Goal: Answer question/provide support: Answer question/provide support

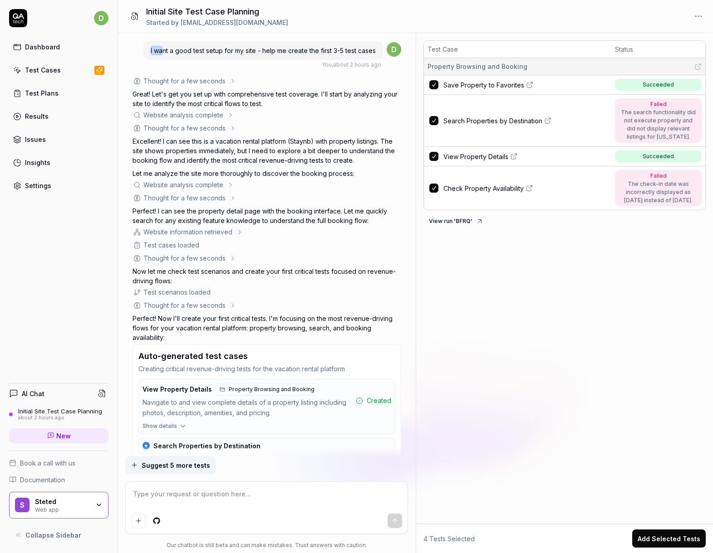
drag, startPoint x: 161, startPoint y: 48, endPoint x: 371, endPoint y: 45, distance: 209.6
click at [371, 45] on div "I want a good test setup for my site - help me create the first 3-5 test cases" at bounding box center [262, 50] width 239 height 19
click at [353, 51] on span "I want a good test setup for my site - help me create the first 3-5 test cases" at bounding box center [263, 51] width 225 height 8
click at [176, 113] on div "Website analysis complete" at bounding box center [183, 115] width 80 height 10
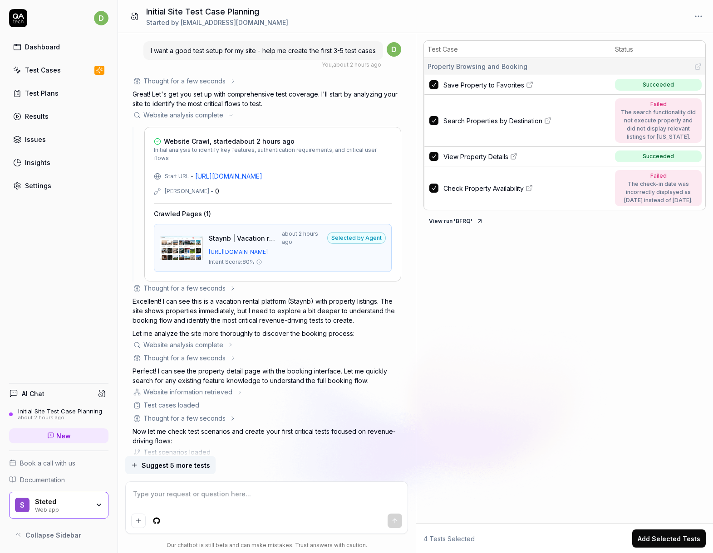
click at [266, 123] on div "Website Crawl, started about 2 hours ago Initial analysis to identify key featu…" at bounding box center [266, 202] width 269 height 160
click at [204, 109] on div "Thought for a few seconds The user is asking for help setting up their first 3-…" at bounding box center [266, 428] width 269 height 704
click at [204, 120] on div "Thought for a few seconds The user is asking for help setting up their first 3-…" at bounding box center [266, 428] width 269 height 704
click at [208, 117] on div "Website analysis complete" at bounding box center [183, 115] width 80 height 10
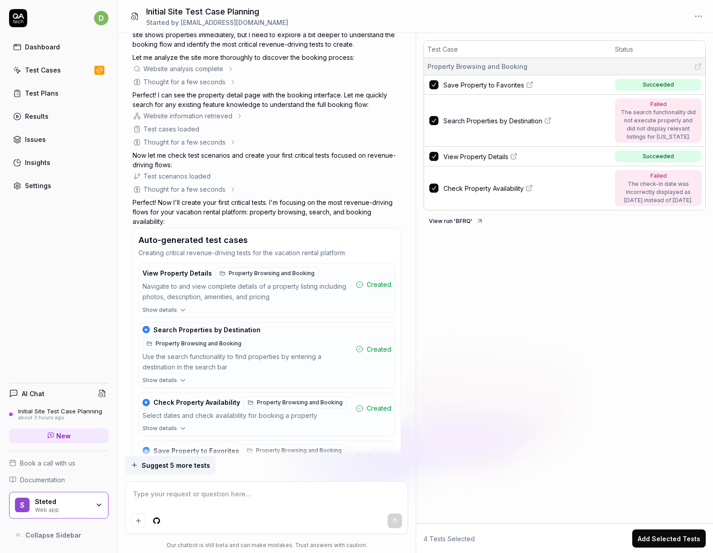
scroll to position [156, 0]
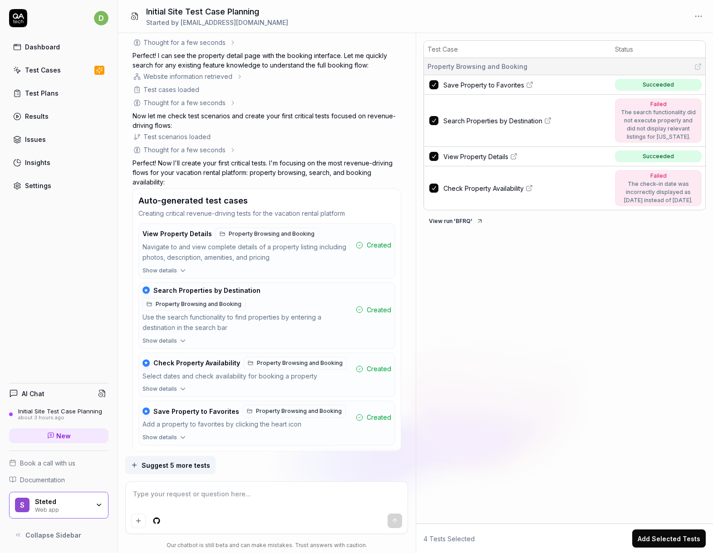
click at [468, 122] on span "Search Properties by Destination" at bounding box center [492, 121] width 99 height 10
type textarea "*"
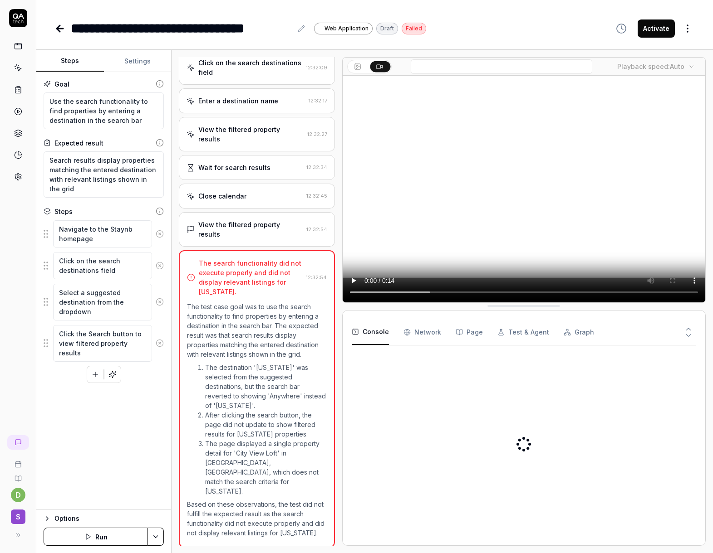
scroll to position [49, 0]
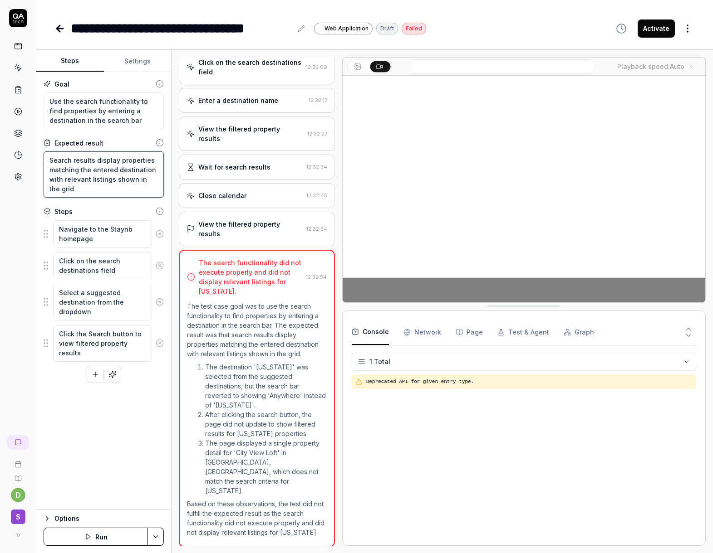
drag, startPoint x: 97, startPoint y: 184, endPoint x: 52, endPoint y: 162, distance: 50.1
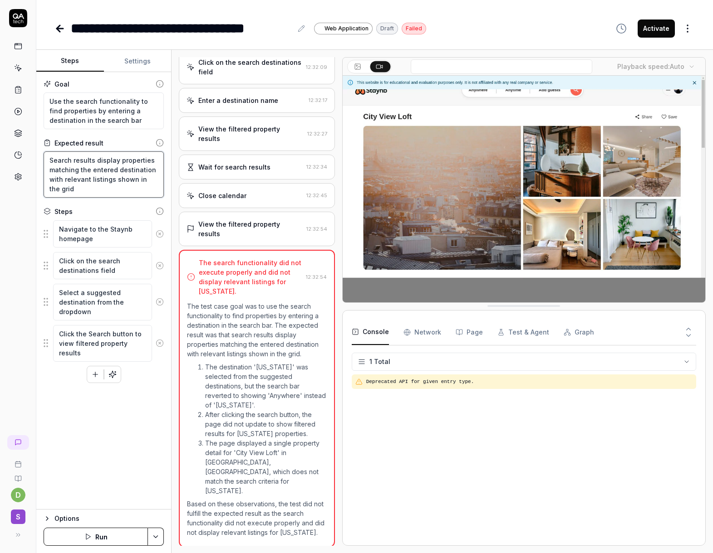
click at [52, 162] on textarea "Search results display properties matching the entered destination with relevan…" at bounding box center [104, 174] width 120 height 46
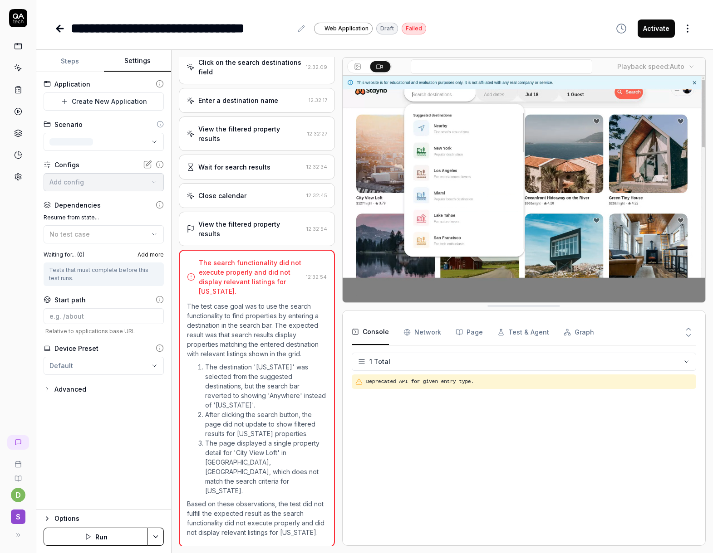
click at [129, 59] on button "Settings" at bounding box center [138, 61] width 68 height 22
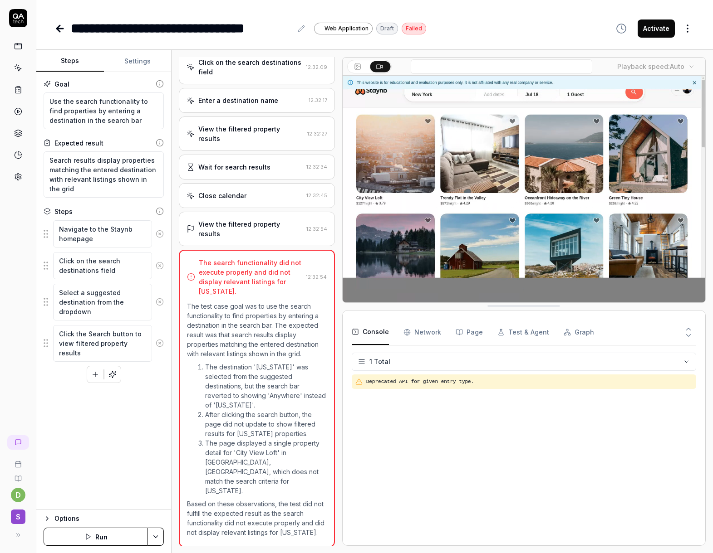
click at [75, 66] on button "Steps" at bounding box center [70, 61] width 68 height 22
click at [253, 77] on div "Click on the search destinations field" at bounding box center [249, 67] width 103 height 19
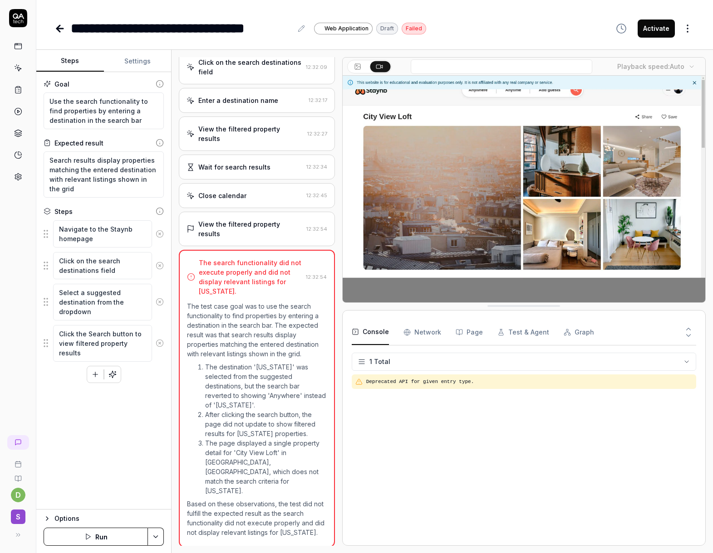
type textarea "*"
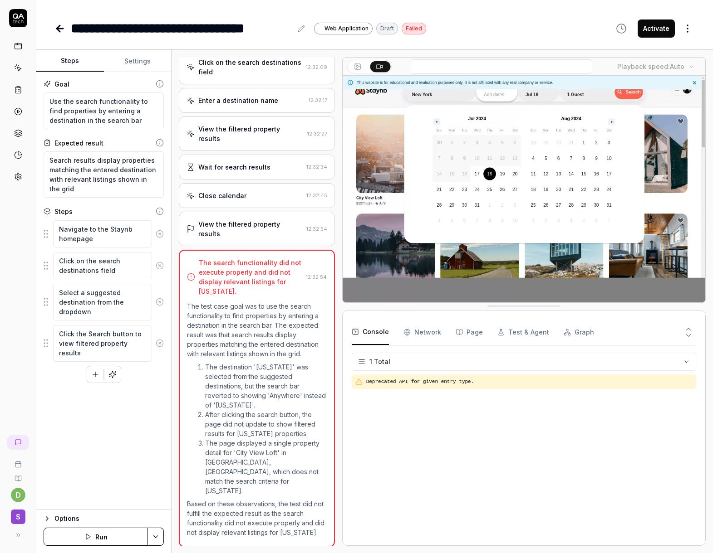
scroll to position [0, 0]
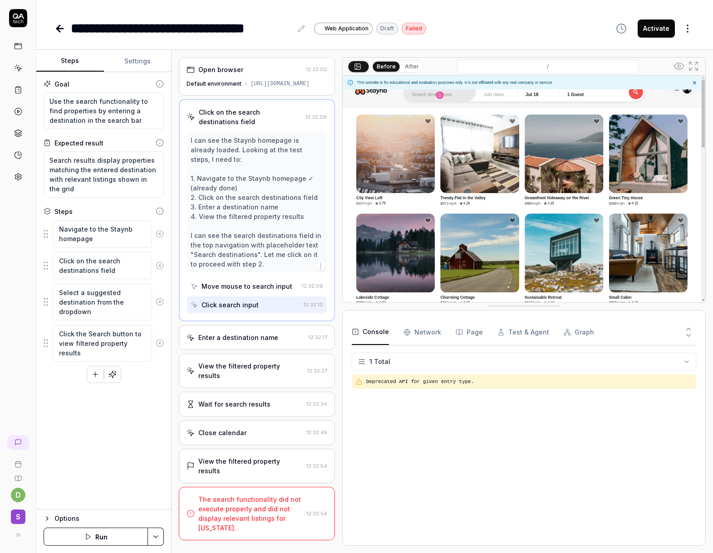
click at [241, 457] on div "View the filtered property results 12:32:54" at bounding box center [257, 466] width 156 height 34
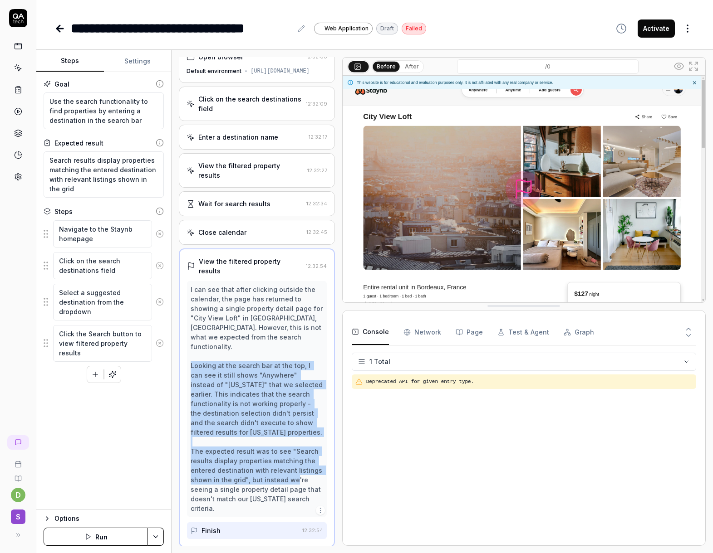
drag, startPoint x: 251, startPoint y: 439, endPoint x: 253, endPoint y: 493, distance: 53.6
click at [253, 492] on div "I can see that after clicking outside the calendar, the page has returned to sh…" at bounding box center [257, 399] width 132 height 229
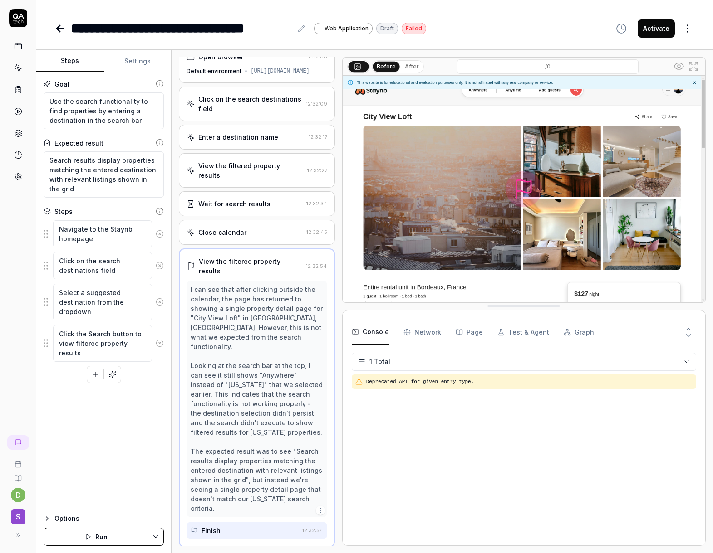
drag, startPoint x: 264, startPoint y: 455, endPoint x: 268, endPoint y: 454, distance: 4.7
click at [264, 455] on div "I can see that after clicking outside the calendar, the page has returned to sh…" at bounding box center [257, 399] width 132 height 229
click at [237, 523] on div "Finish" at bounding box center [245, 529] width 108 height 17
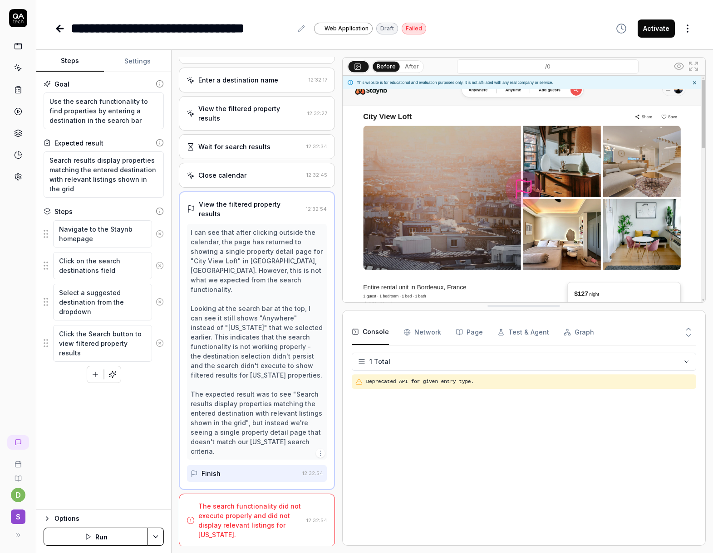
click at [237, 522] on div "The search functionality did not execute properly and did not display relevant …" at bounding box center [250, 521] width 104 height 38
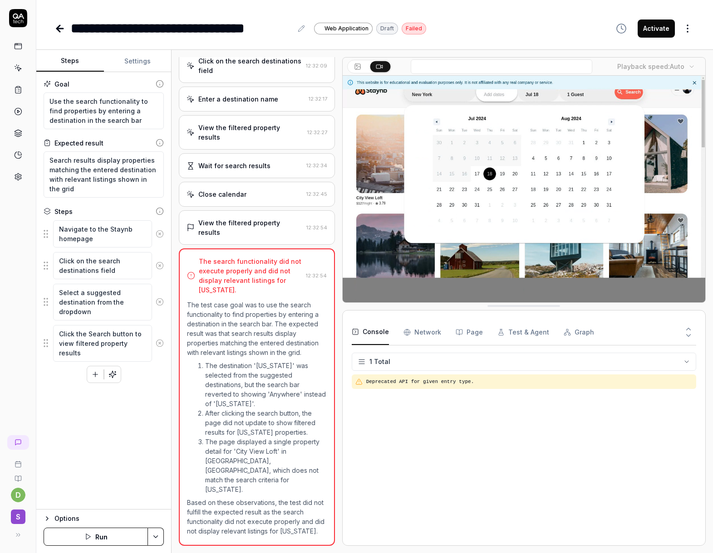
scroll to position [49, 0]
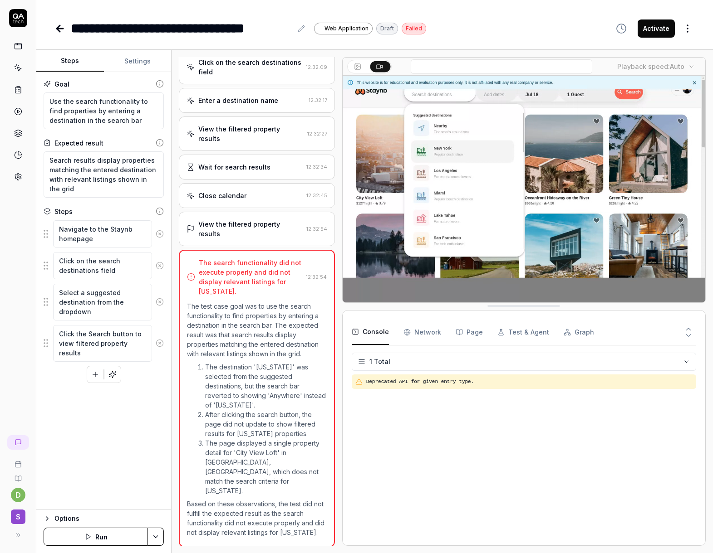
click at [405, 331] on icon "button" at bounding box center [406, 332] width 7 height 7
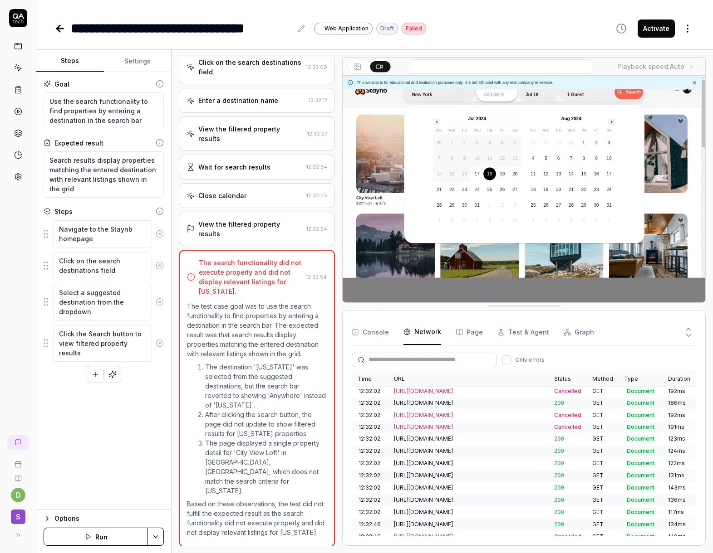
scroll to position [64, 0]
click at [477, 334] on button "Page" at bounding box center [468, 332] width 27 height 25
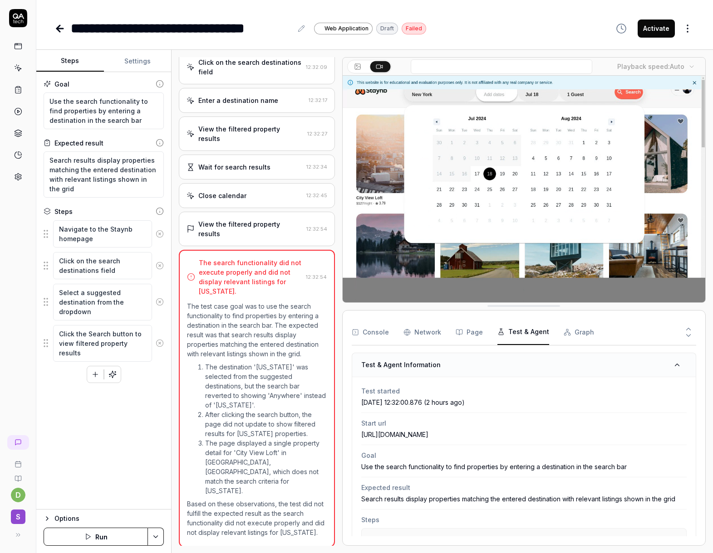
click at [510, 335] on button "Test & Agent" at bounding box center [523, 332] width 52 height 25
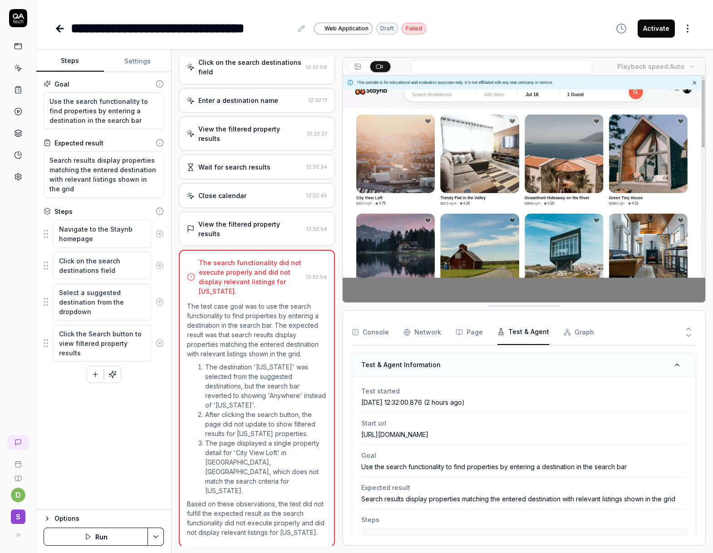
click at [564, 336] on button "Graph" at bounding box center [578, 332] width 30 height 25
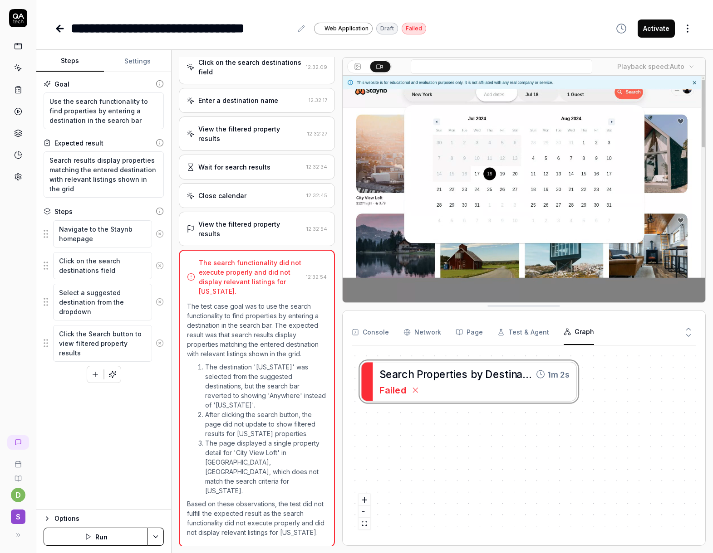
click at [251, 239] on div "View the filtered property results" at bounding box center [250, 229] width 104 height 19
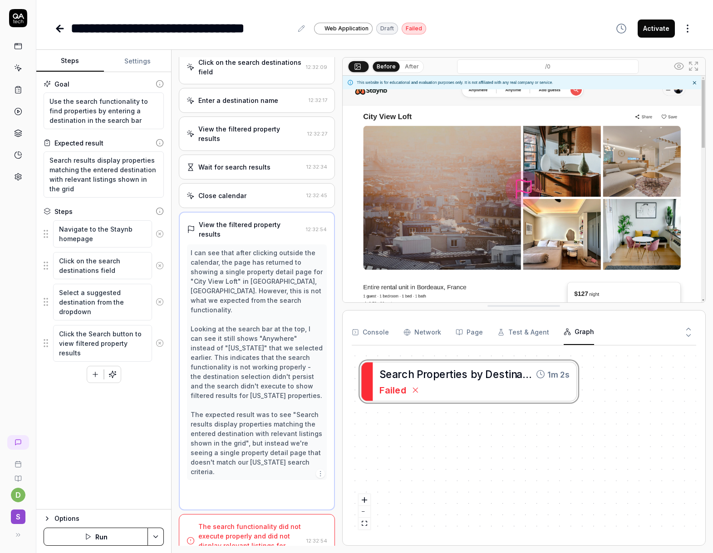
scroll to position [13, 0]
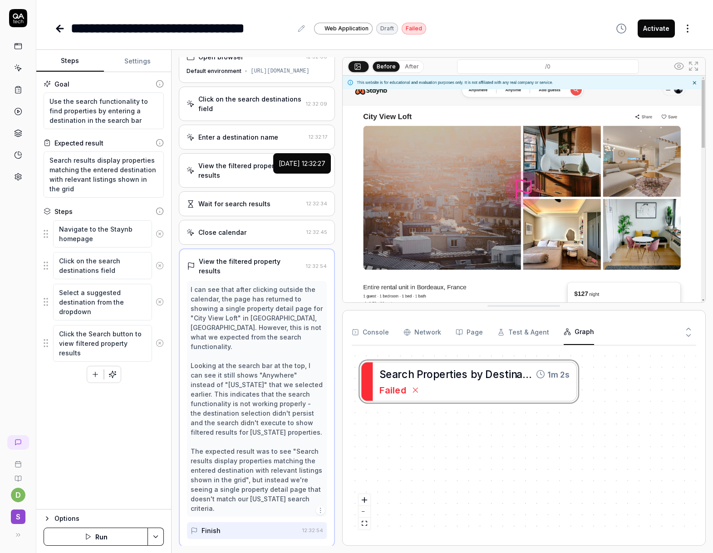
click at [295, 160] on div "2025-10-09 12:32:27" at bounding box center [302, 164] width 47 height 10
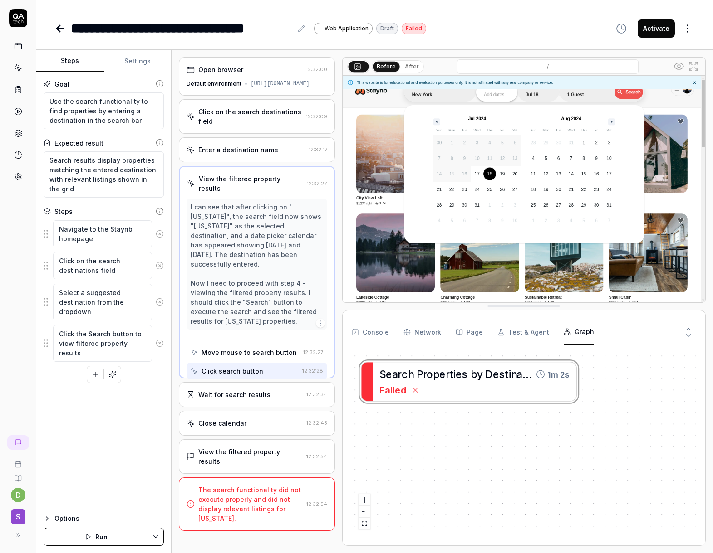
scroll to position [0, 0]
click at [294, 155] on div "Enter a destination name" at bounding box center [245, 150] width 118 height 10
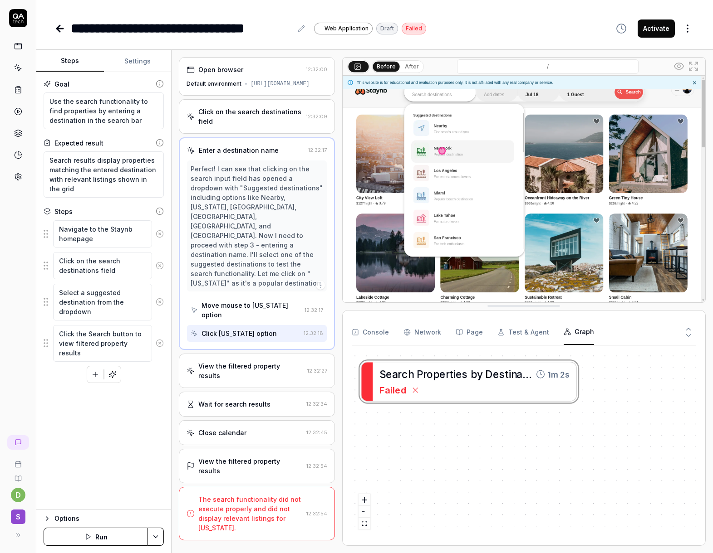
click at [256, 248] on div "Perfect! I can see that clicking on the search input field has opened a dropdow…" at bounding box center [257, 226] width 132 height 124
click at [245, 325] on div "Click new york option" at bounding box center [245, 333] width 109 height 17
click at [248, 264] on div "Perfect! I can see that clicking on the search input field has opened a dropdow…" at bounding box center [257, 226] width 132 height 124
click at [45, 31] on div "**********" at bounding box center [374, 19] width 676 height 39
click at [50, 29] on div "**********" at bounding box center [374, 19] width 676 height 39
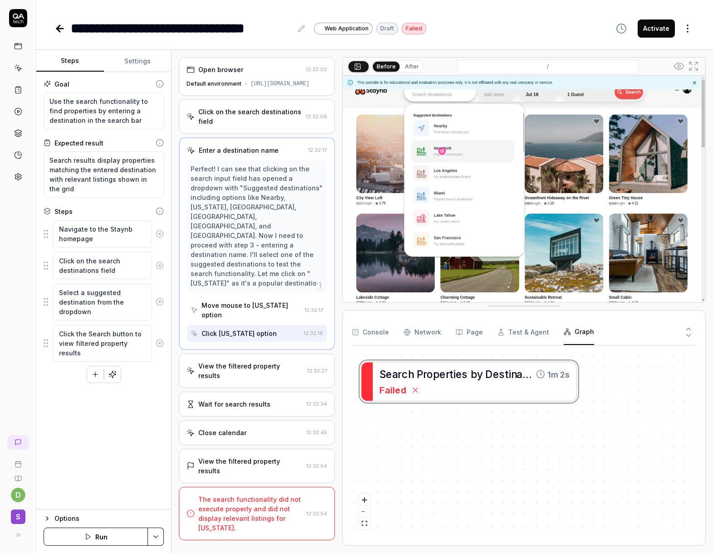
click at [56, 28] on icon at bounding box center [59, 28] width 11 height 11
